Goal: Find specific page/section: Find specific page/section

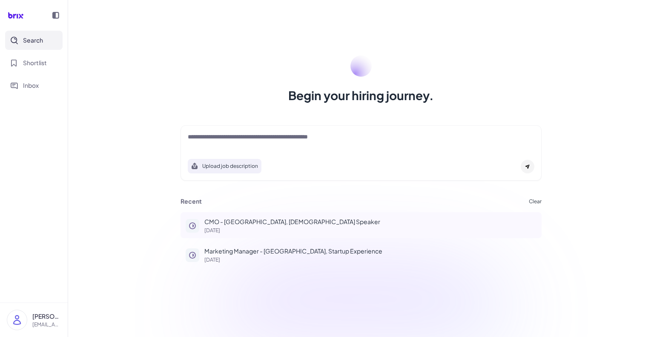
click at [243, 223] on p "CMO - [GEOGRAPHIC_DATA], [DEMOGRAPHIC_DATA] Speaker" at bounding box center [370, 221] width 332 height 9
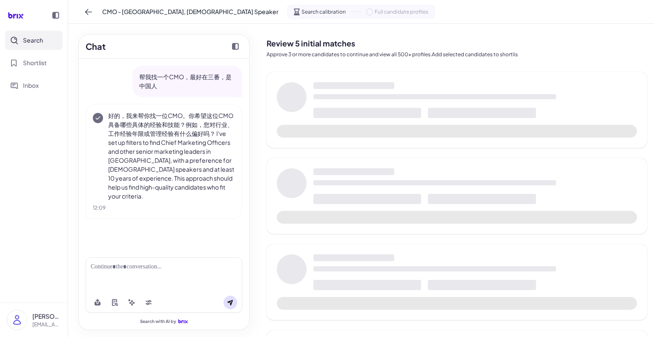
click at [16, 18] on icon at bounding box center [15, 15] width 25 height 17
click at [87, 13] on icon at bounding box center [88, 12] width 9 height 9
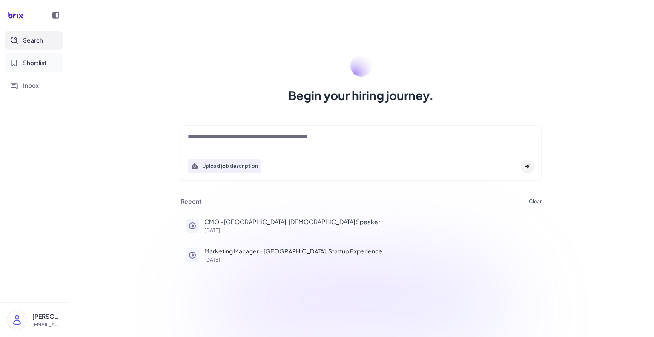
click at [29, 69] on button "Shortlist" at bounding box center [34, 62] width 58 height 19
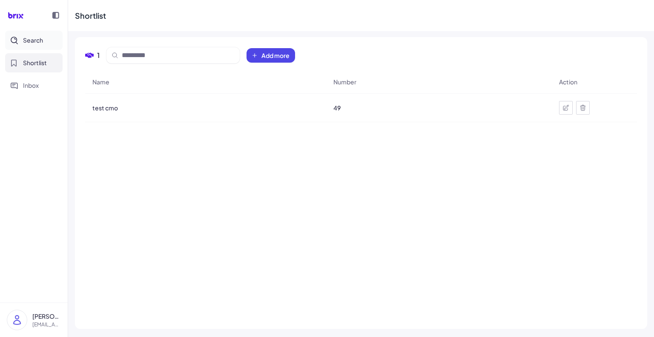
click at [33, 43] on span "Search" at bounding box center [33, 40] width 20 height 9
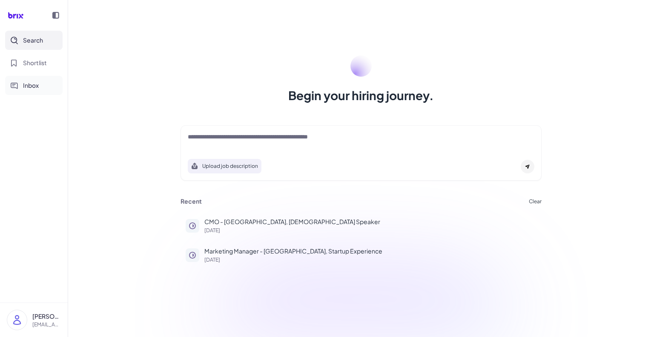
click at [34, 94] on button "Inbox" at bounding box center [34, 85] width 58 height 19
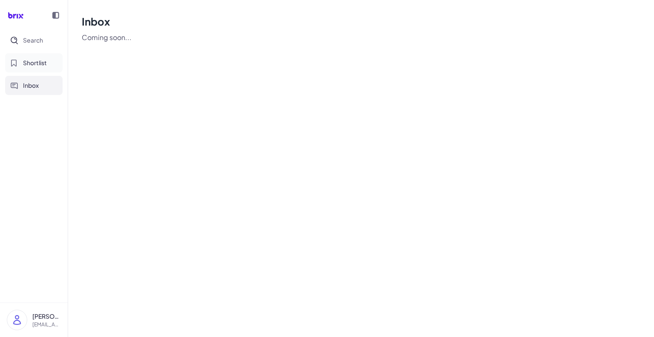
click at [39, 67] on span "Shortlist" at bounding box center [35, 62] width 24 height 9
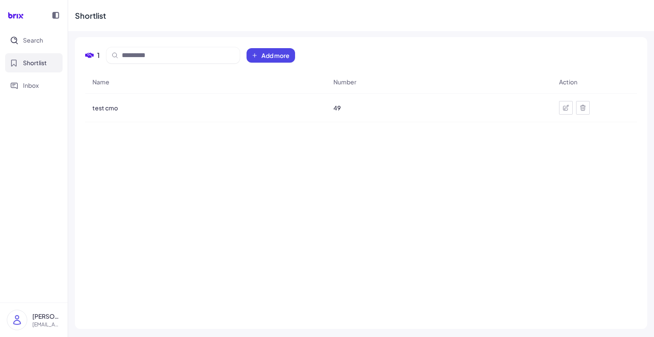
click at [194, 103] on div "test cmo" at bounding box center [206, 108] width 240 height 24
click at [339, 109] on span "49" at bounding box center [337, 108] width 7 height 9
click at [109, 110] on span "test cmo" at bounding box center [105, 108] width 26 height 9
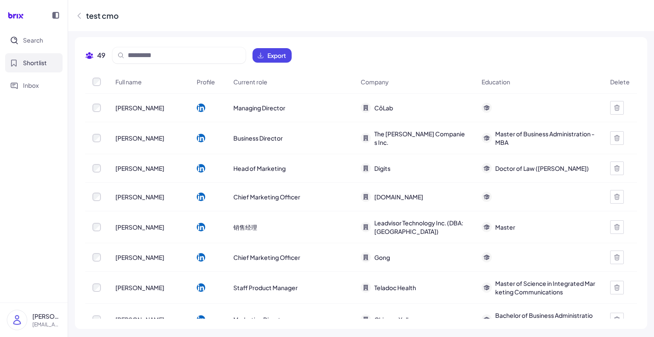
click at [7, 16] on icon at bounding box center [15, 15] width 25 height 17
click at [12, 15] on icon at bounding box center [15, 15] width 25 height 17
click at [22, 16] on icon at bounding box center [15, 15] width 25 height 17
